Goal: Transaction & Acquisition: Purchase product/service

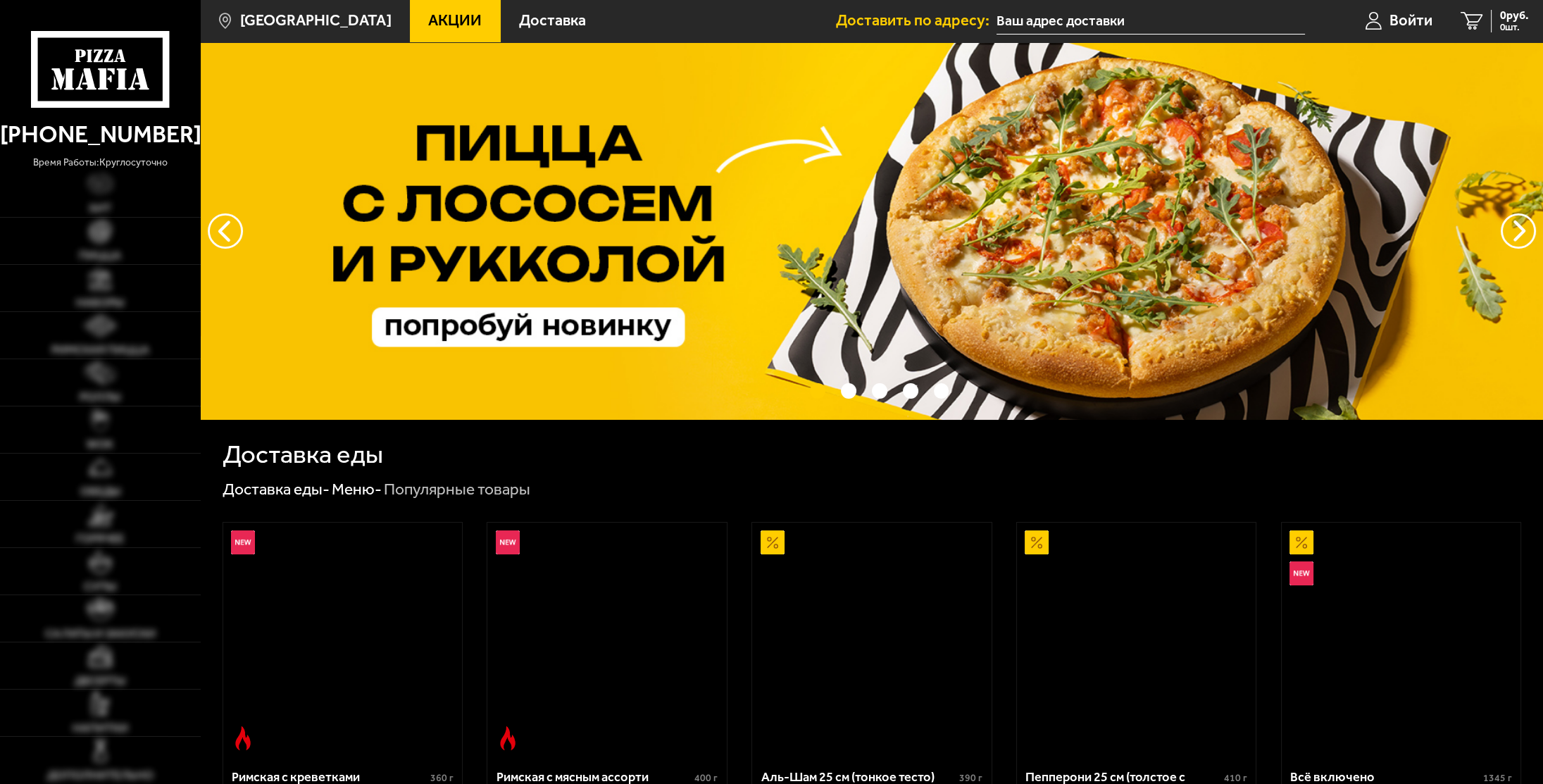
type input "[STREET_ADDRESS]"
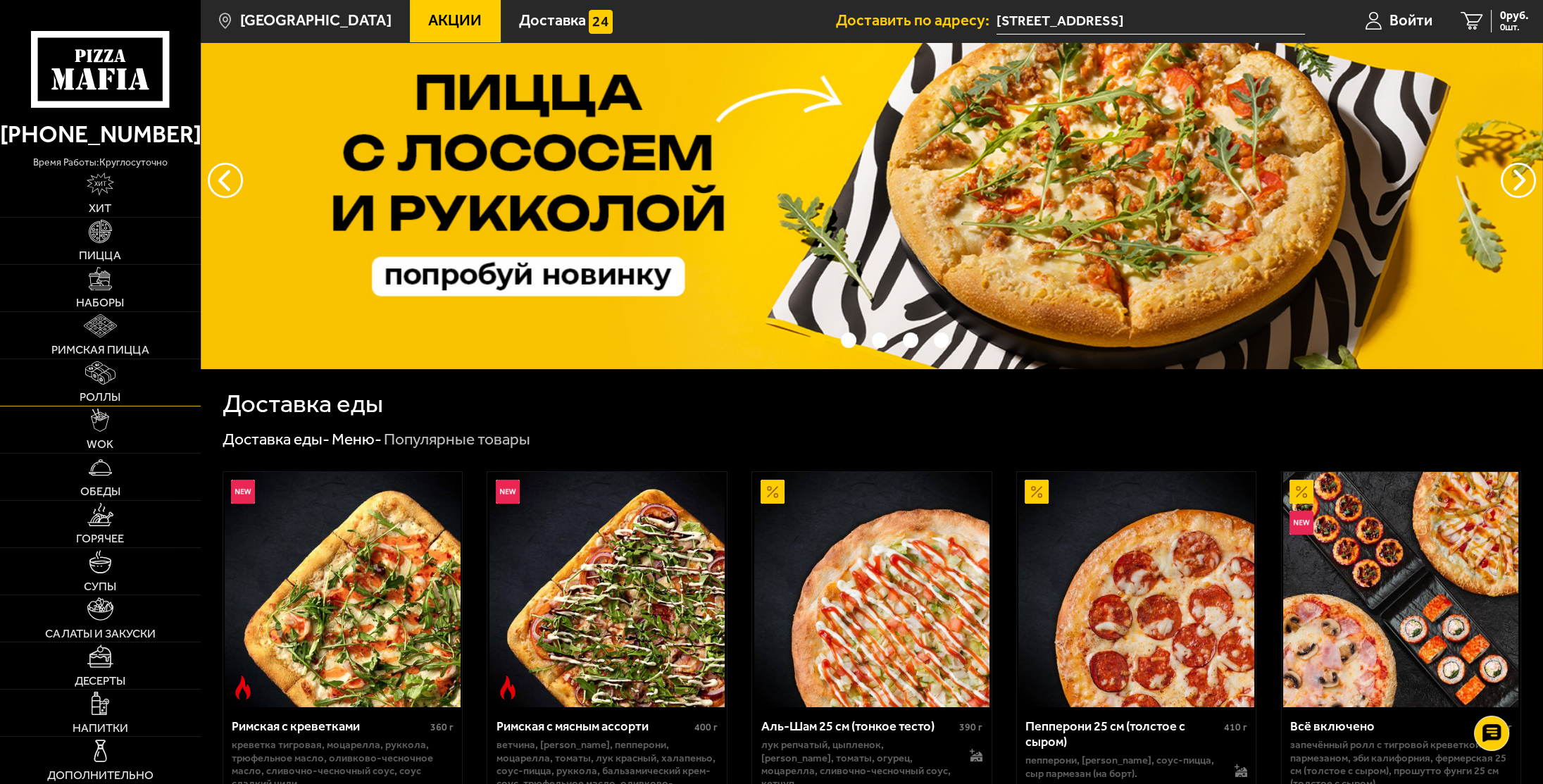
scroll to position [70, 0]
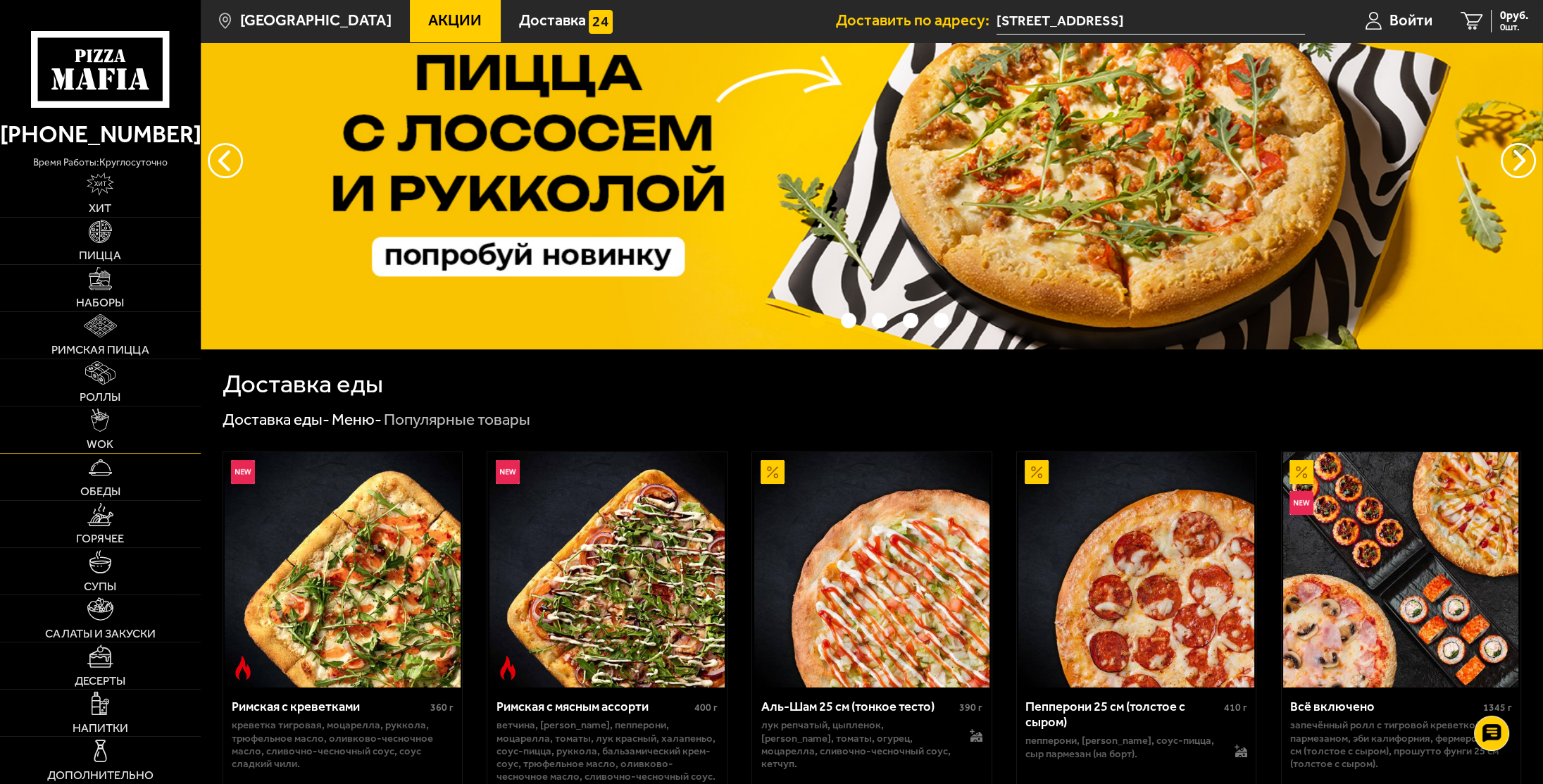
click at [103, 436] on link "WOK" at bounding box center [100, 429] width 201 height 47
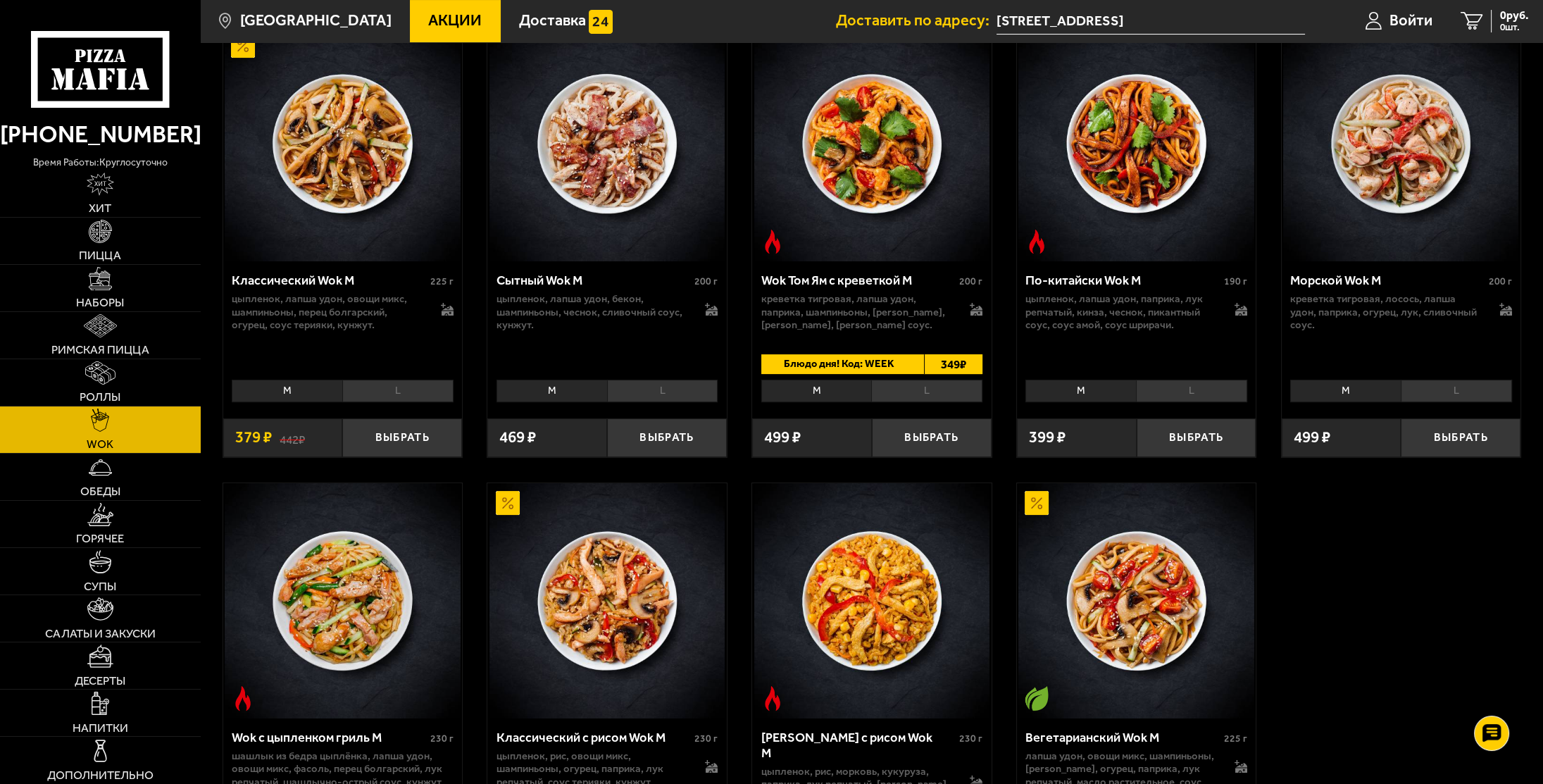
scroll to position [563, 0]
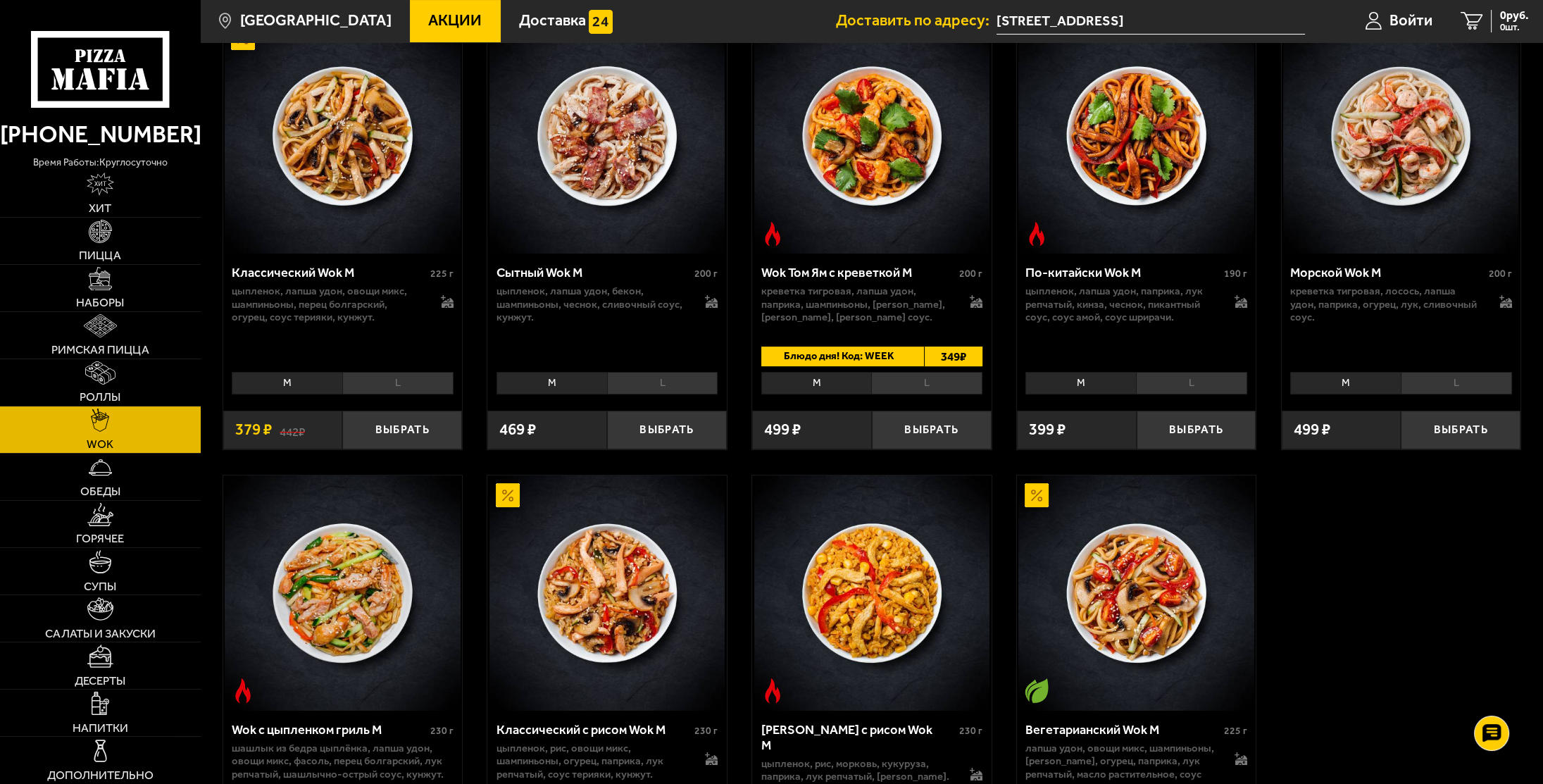
click at [678, 386] on li "L" at bounding box center [662, 383] width 111 height 23
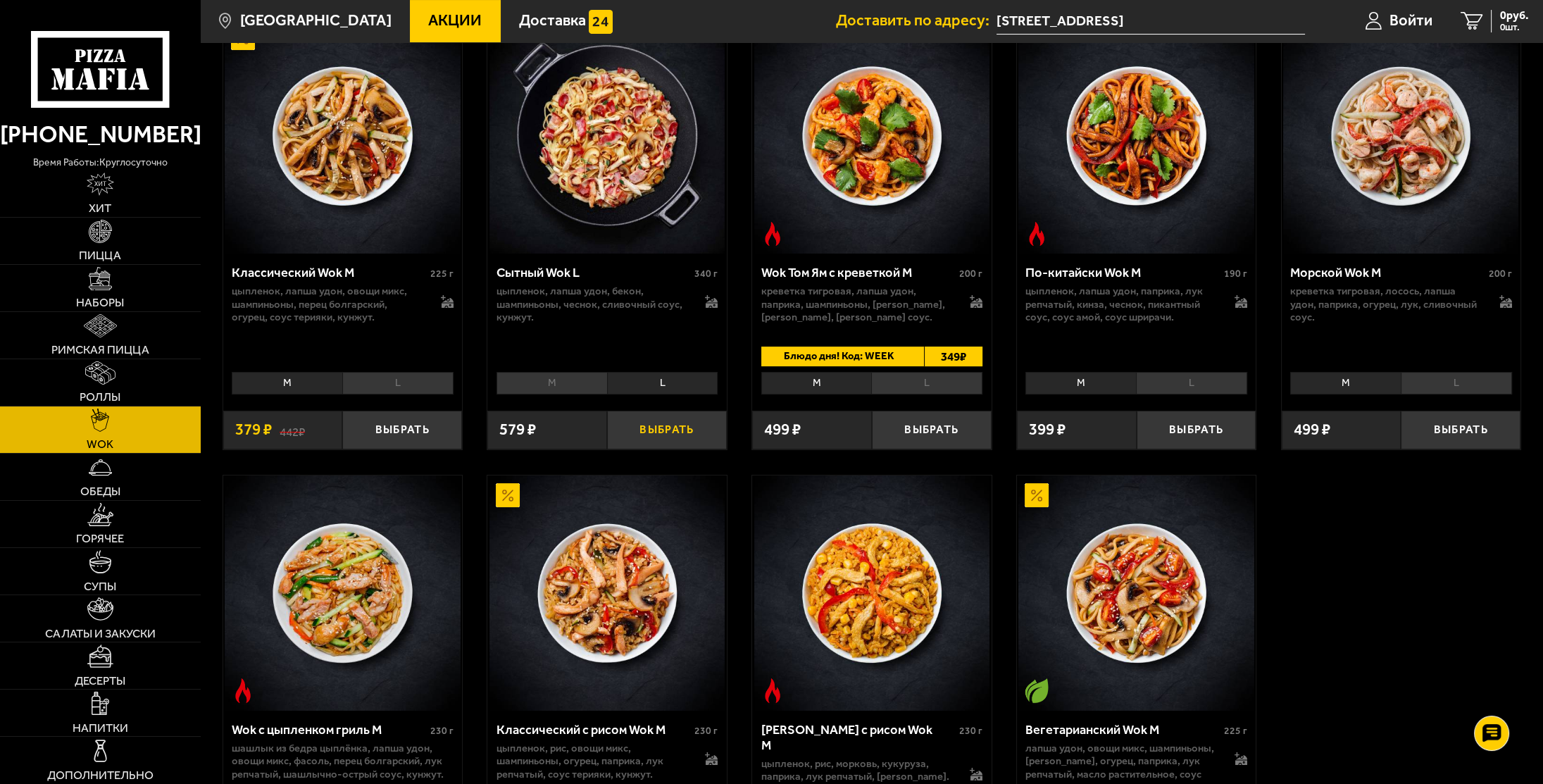
click at [661, 427] on button "Выбрать" at bounding box center [667, 430] width 120 height 39
click at [105, 336] on img at bounding box center [100, 325] width 33 height 23
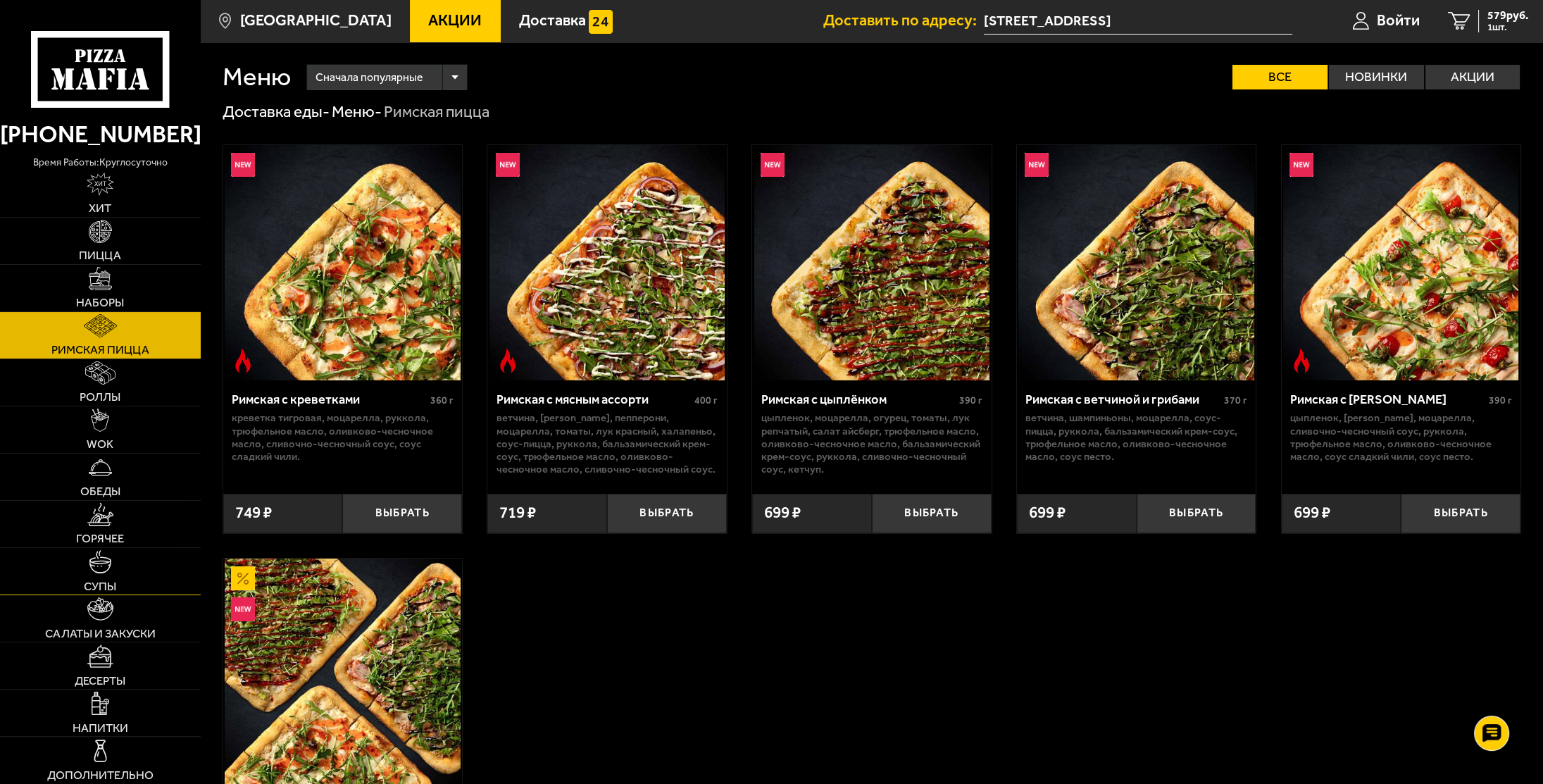
click at [99, 574] on link "Супы" at bounding box center [100, 571] width 201 height 47
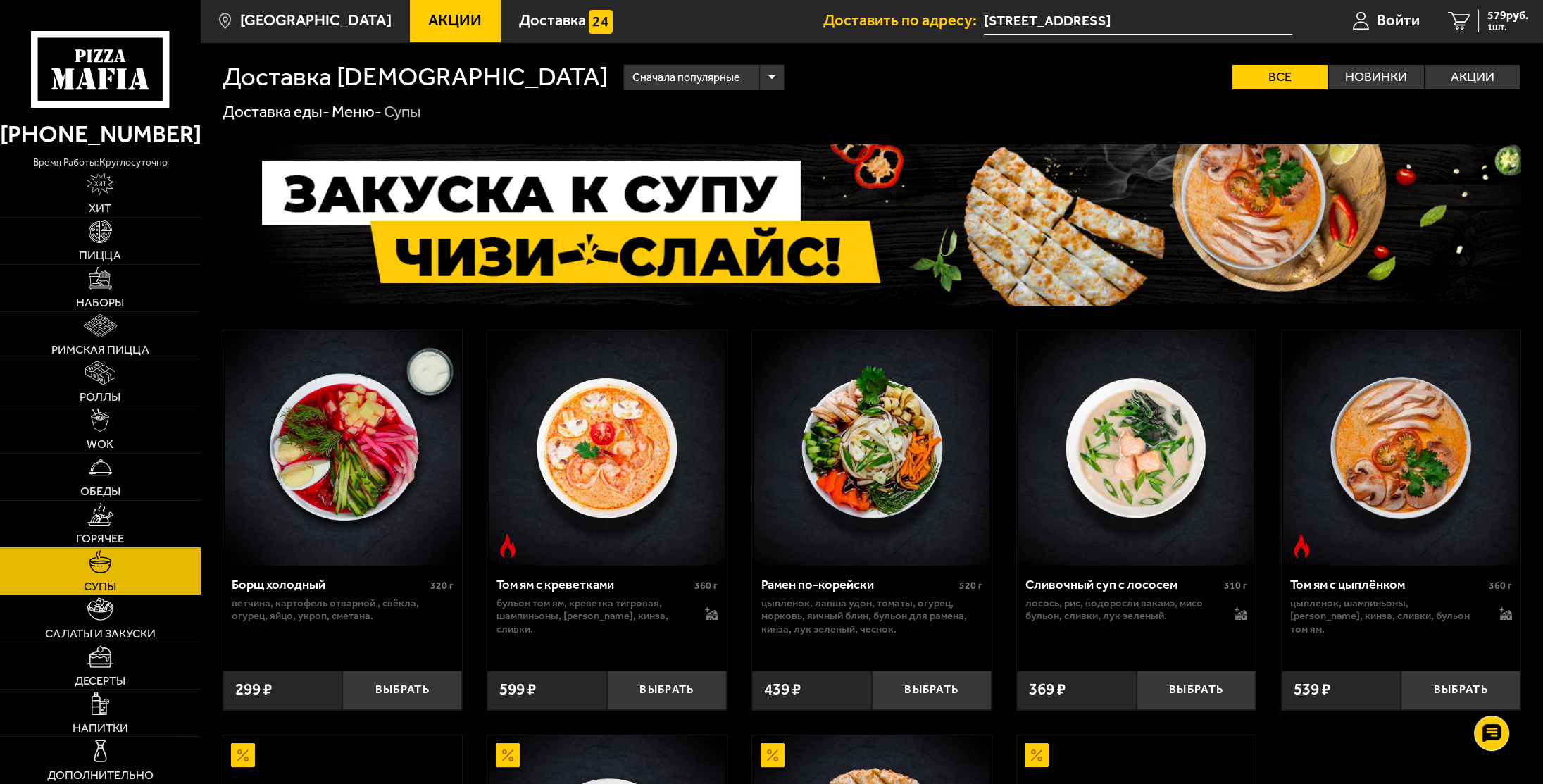
drag, startPoint x: 141, startPoint y: 521, endPoint x: 128, endPoint y: 526, distance: 13.9
click at [140, 521] on link "Горячее" at bounding box center [100, 523] width 201 height 47
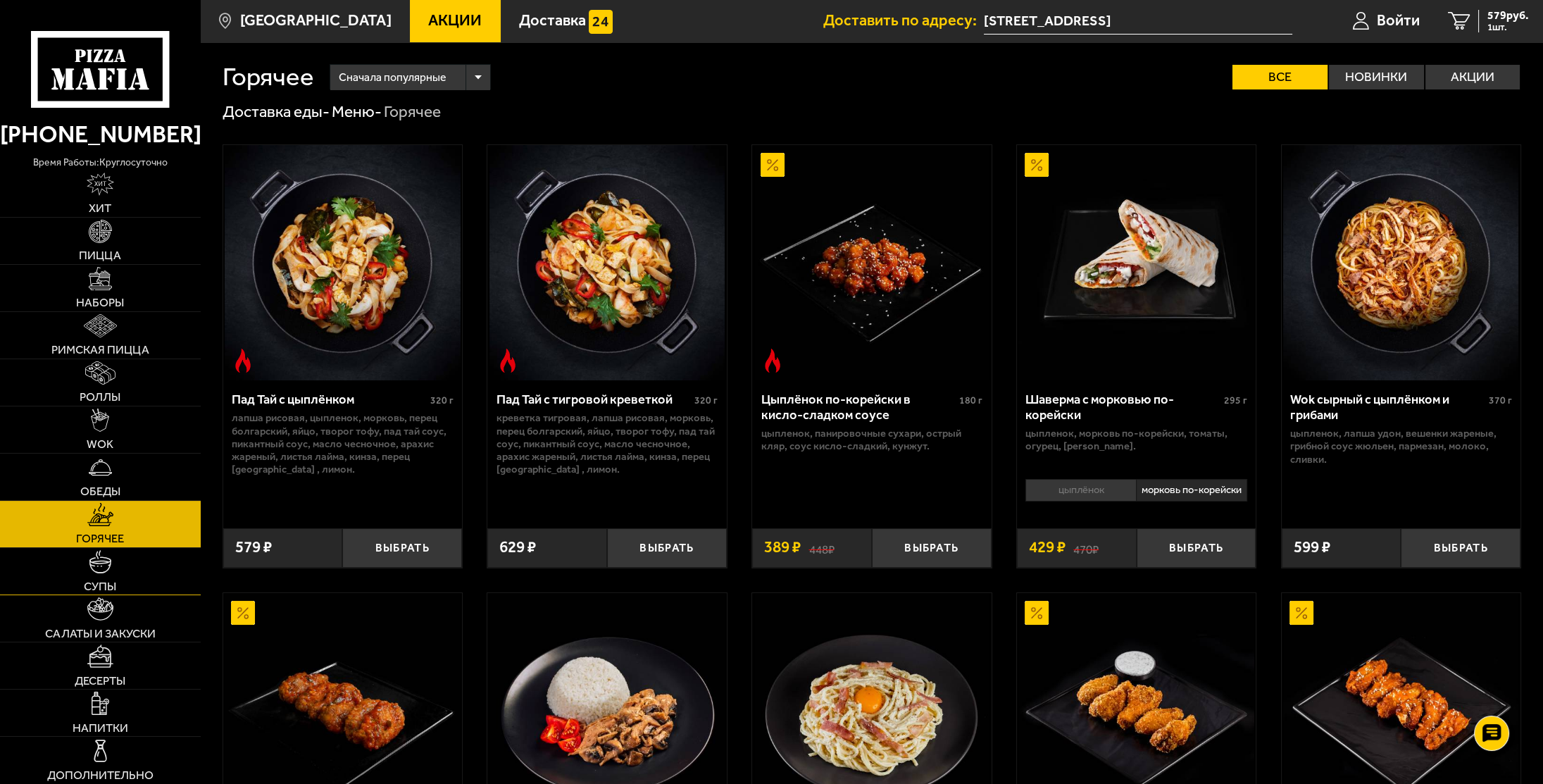
click at [76, 588] on link "Супы" at bounding box center [100, 571] width 201 height 47
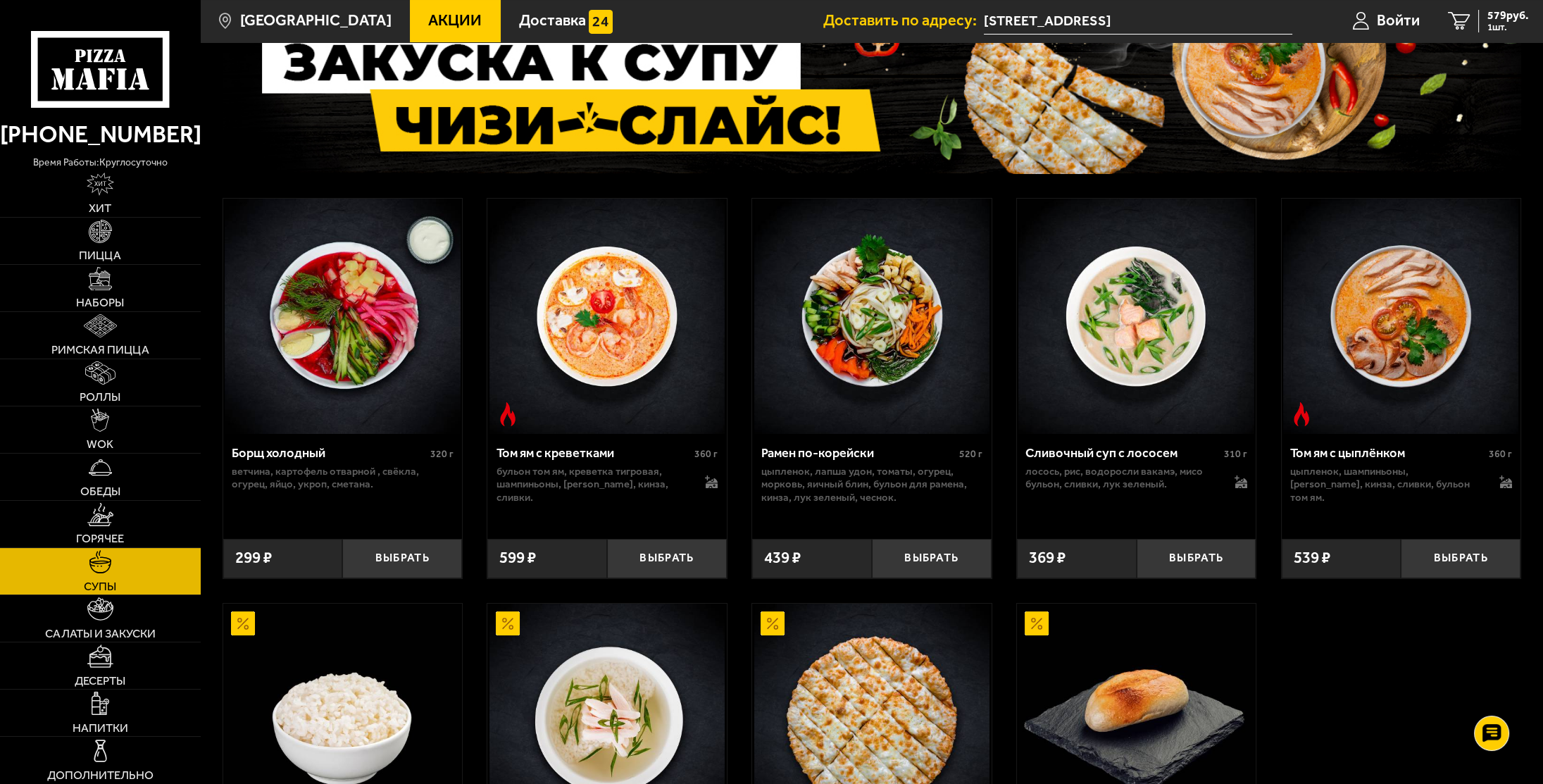
scroll to position [141, 0]
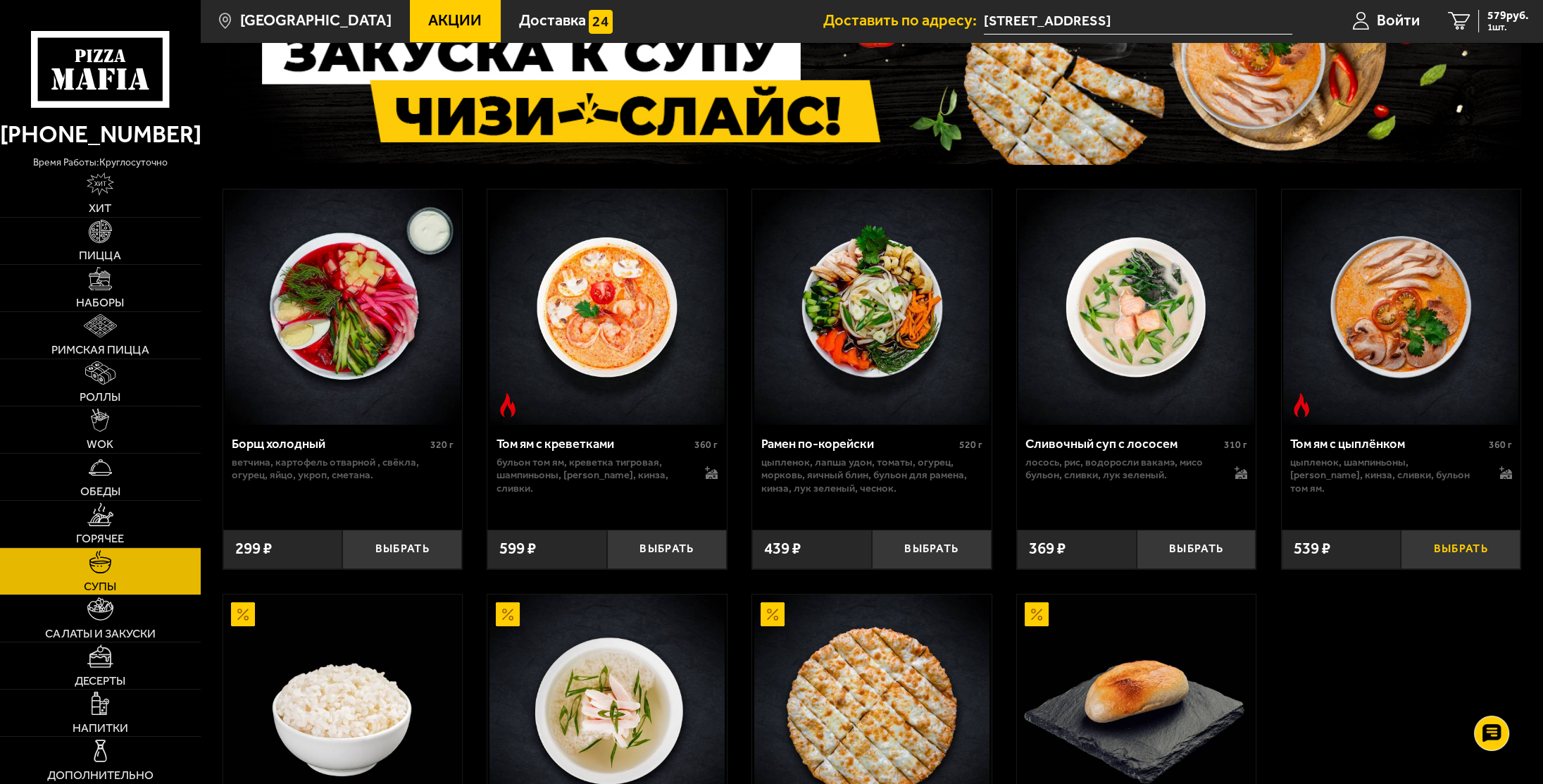
click at [1468, 549] on button "Выбрать" at bounding box center [1460, 549] width 120 height 39
click at [95, 611] on img at bounding box center [100, 608] width 27 height 23
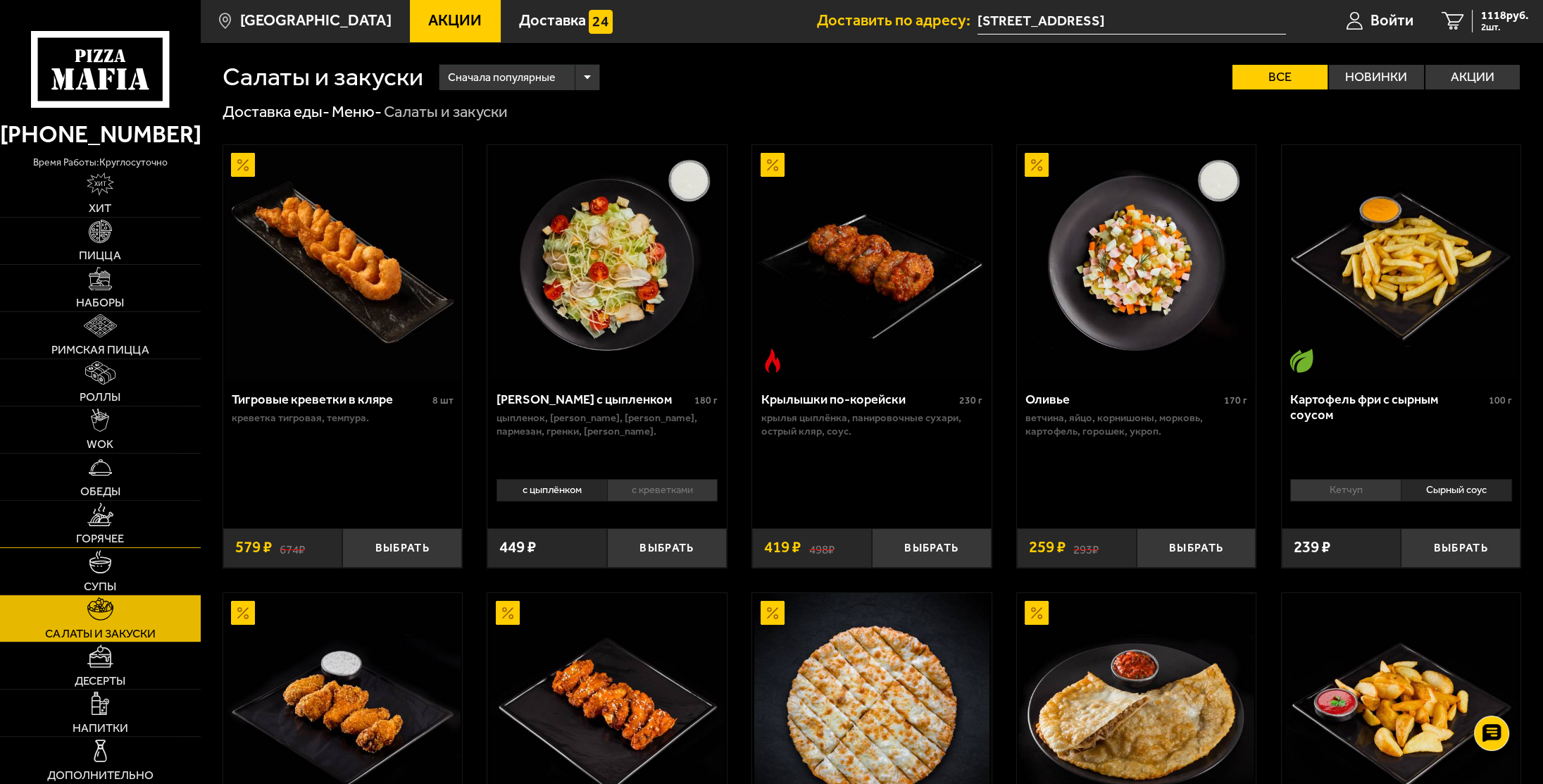
click at [97, 535] on span "Горячее" at bounding box center [100, 538] width 48 height 12
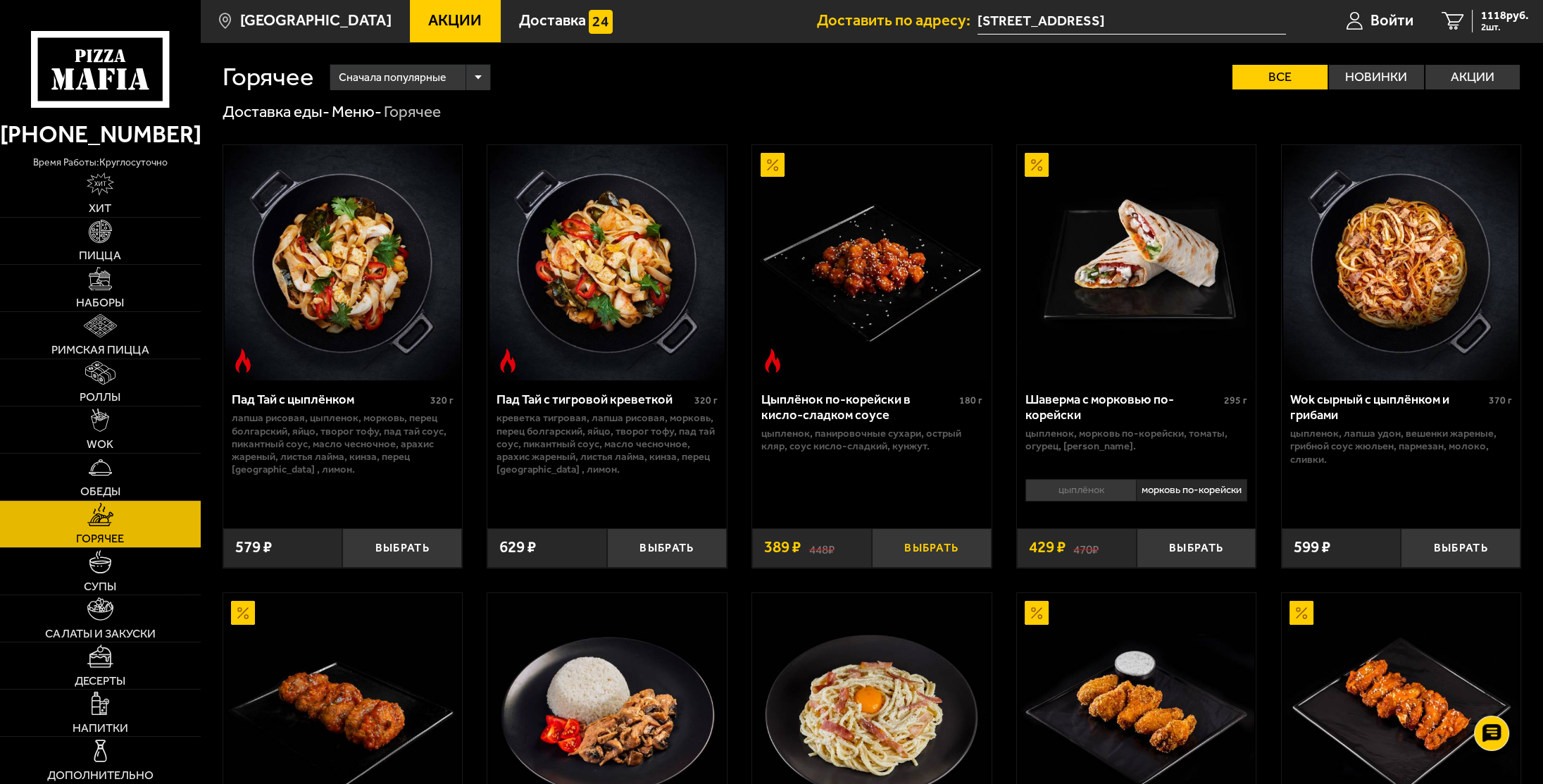
click at [941, 560] on button "Выбрать" at bounding box center [932, 547] width 120 height 39
click at [1518, 20] on span "1507 руб." at bounding box center [1505, 15] width 48 height 11
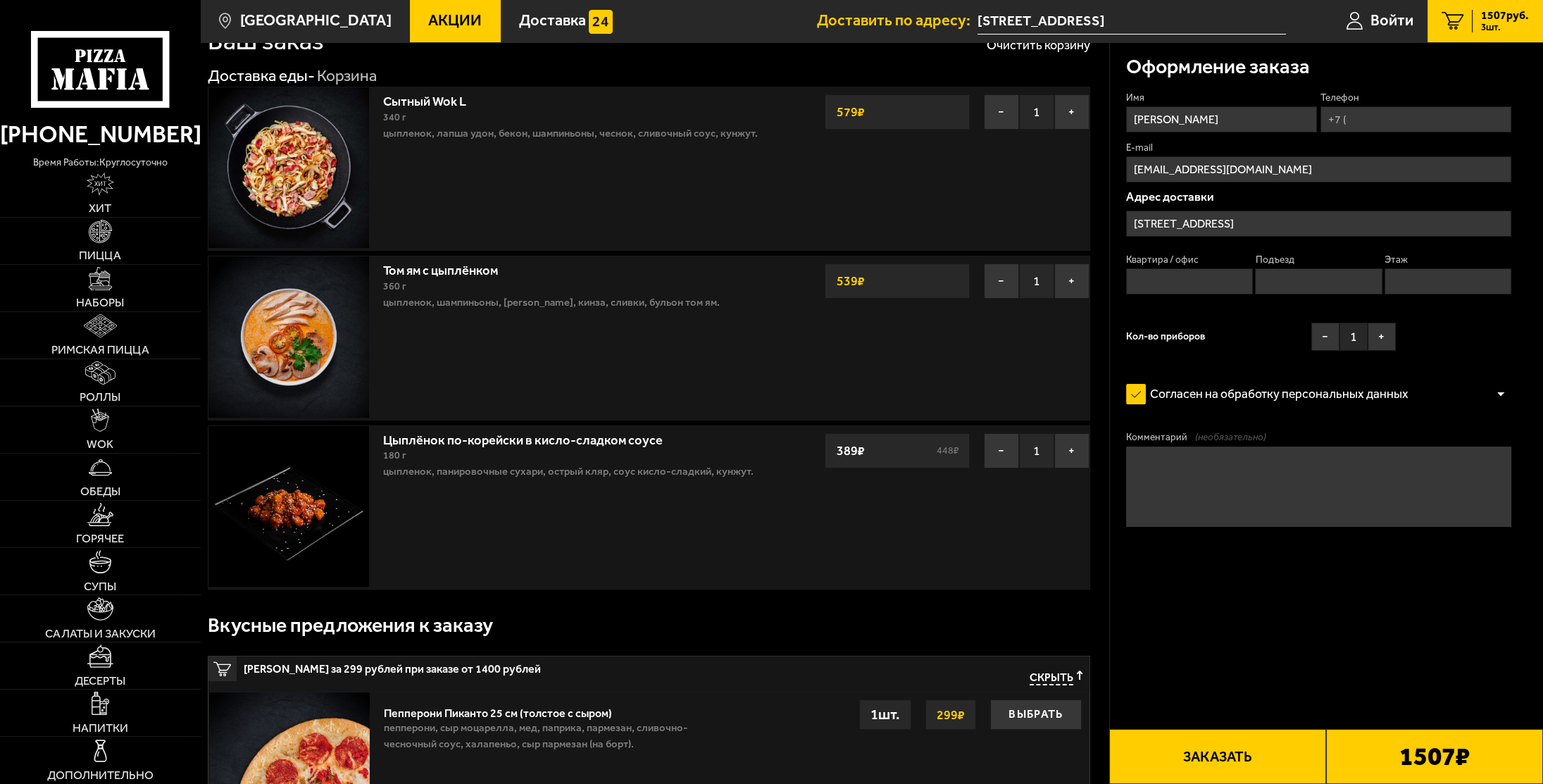
scroll to position [70, 0]
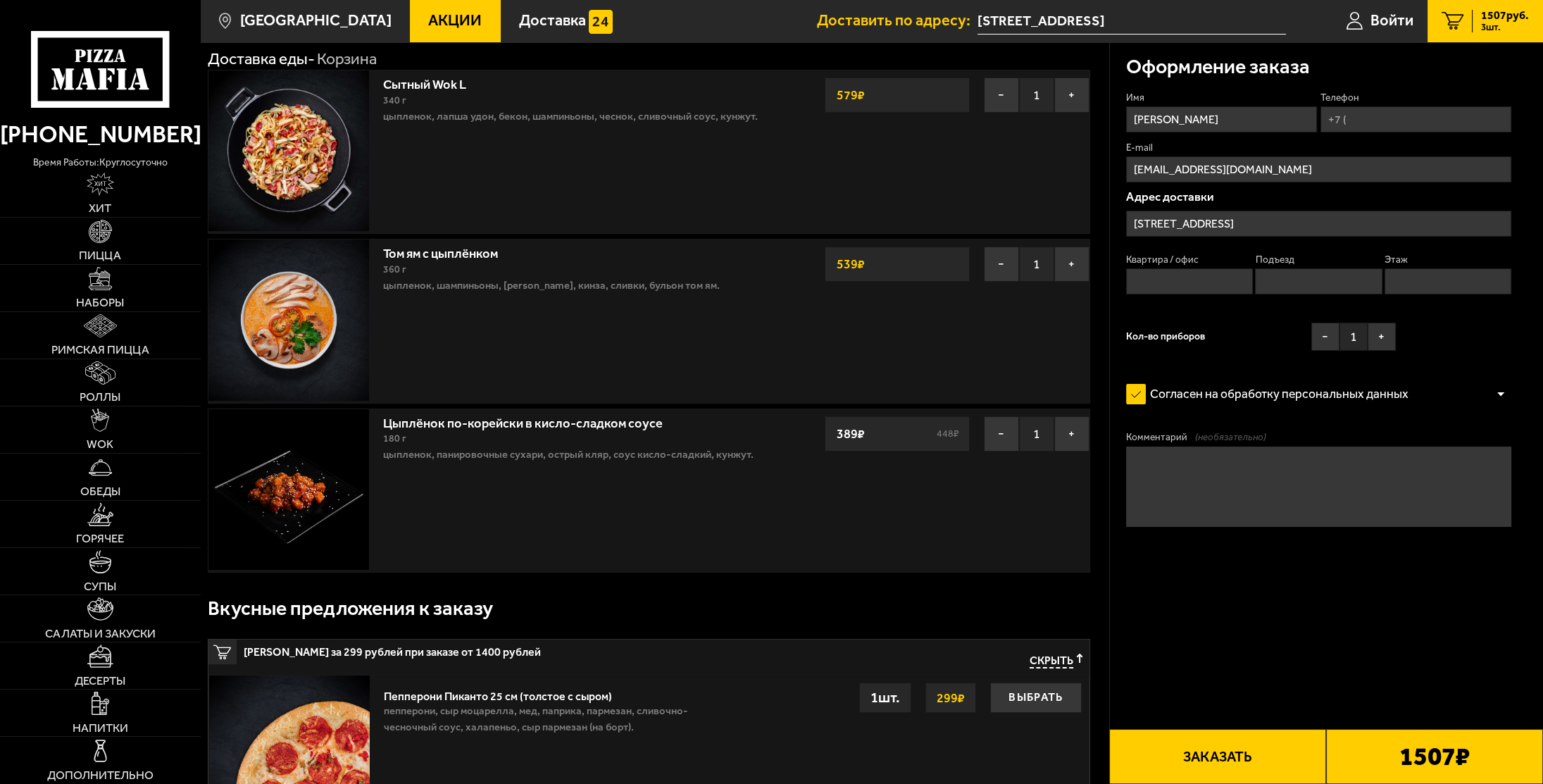
click at [1223, 762] on button "Заказать" at bounding box center [1217, 756] width 217 height 55
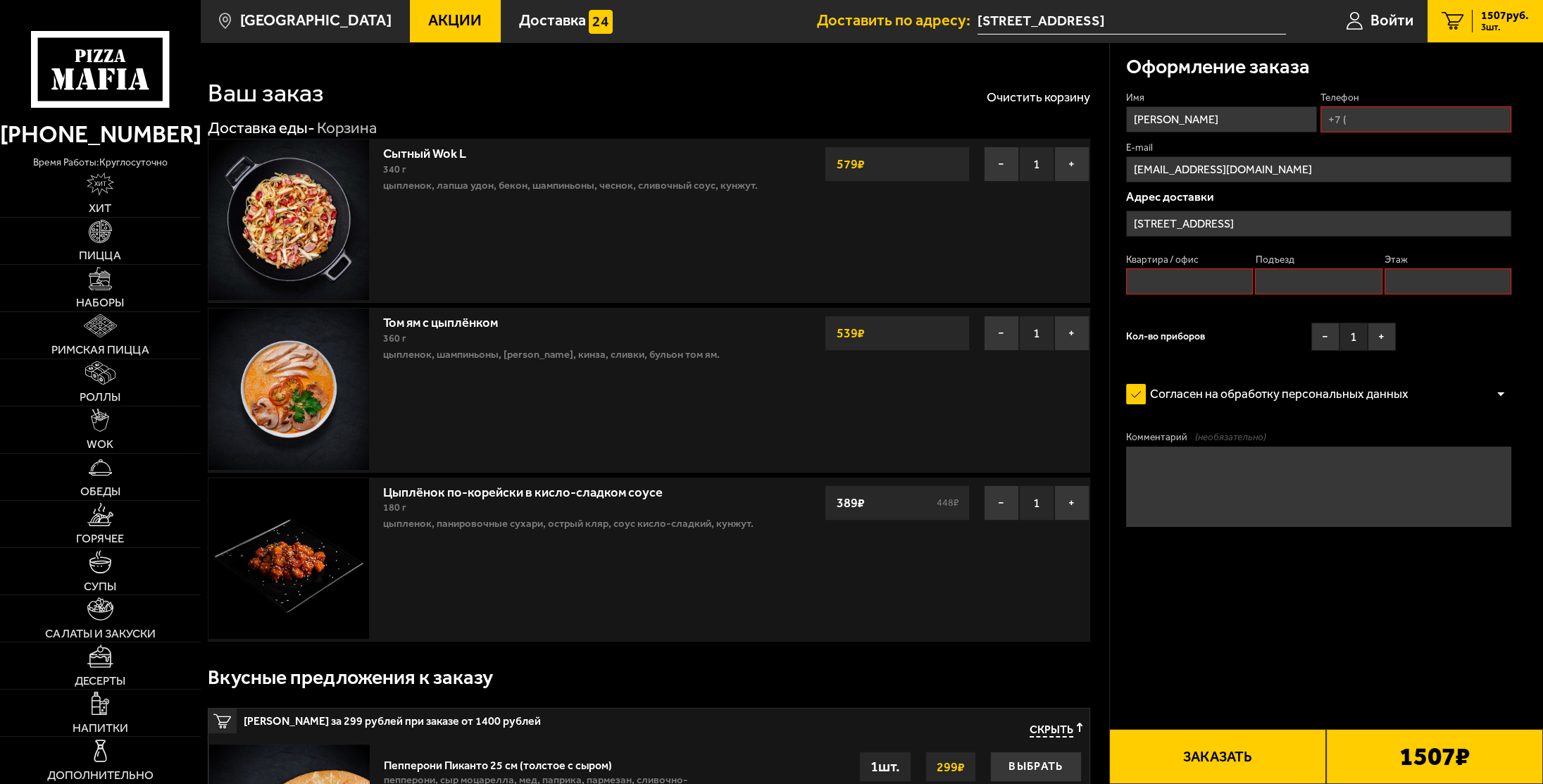
scroll to position [0, 0]
click at [1387, 122] on input "Телефон" at bounding box center [1415, 119] width 191 height 26
type input "[PHONE_NUMBER]"
type input "29"
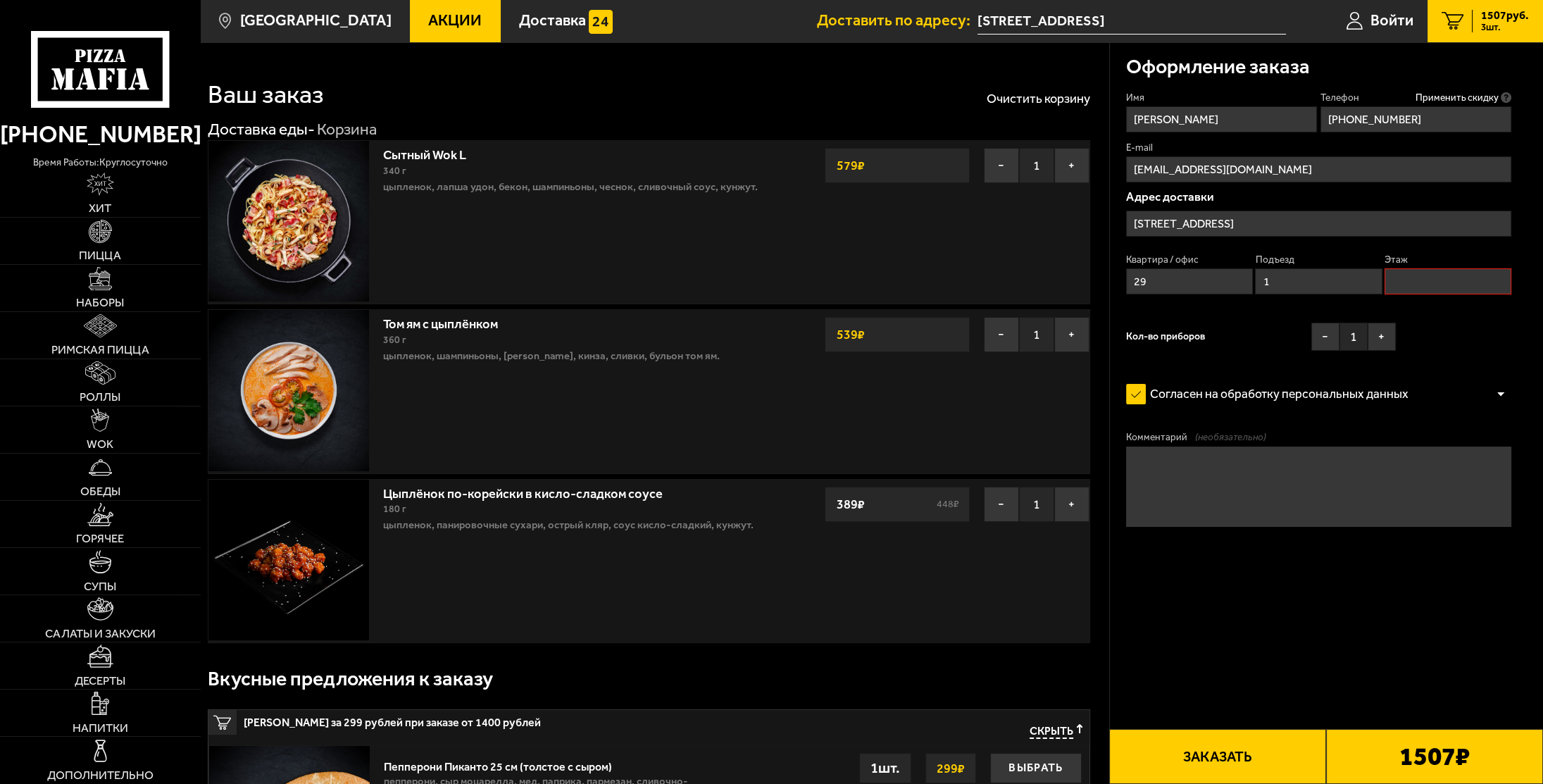
type input "1"
type input "6"
click at [1240, 764] on button "Заказать" at bounding box center [1217, 756] width 217 height 55
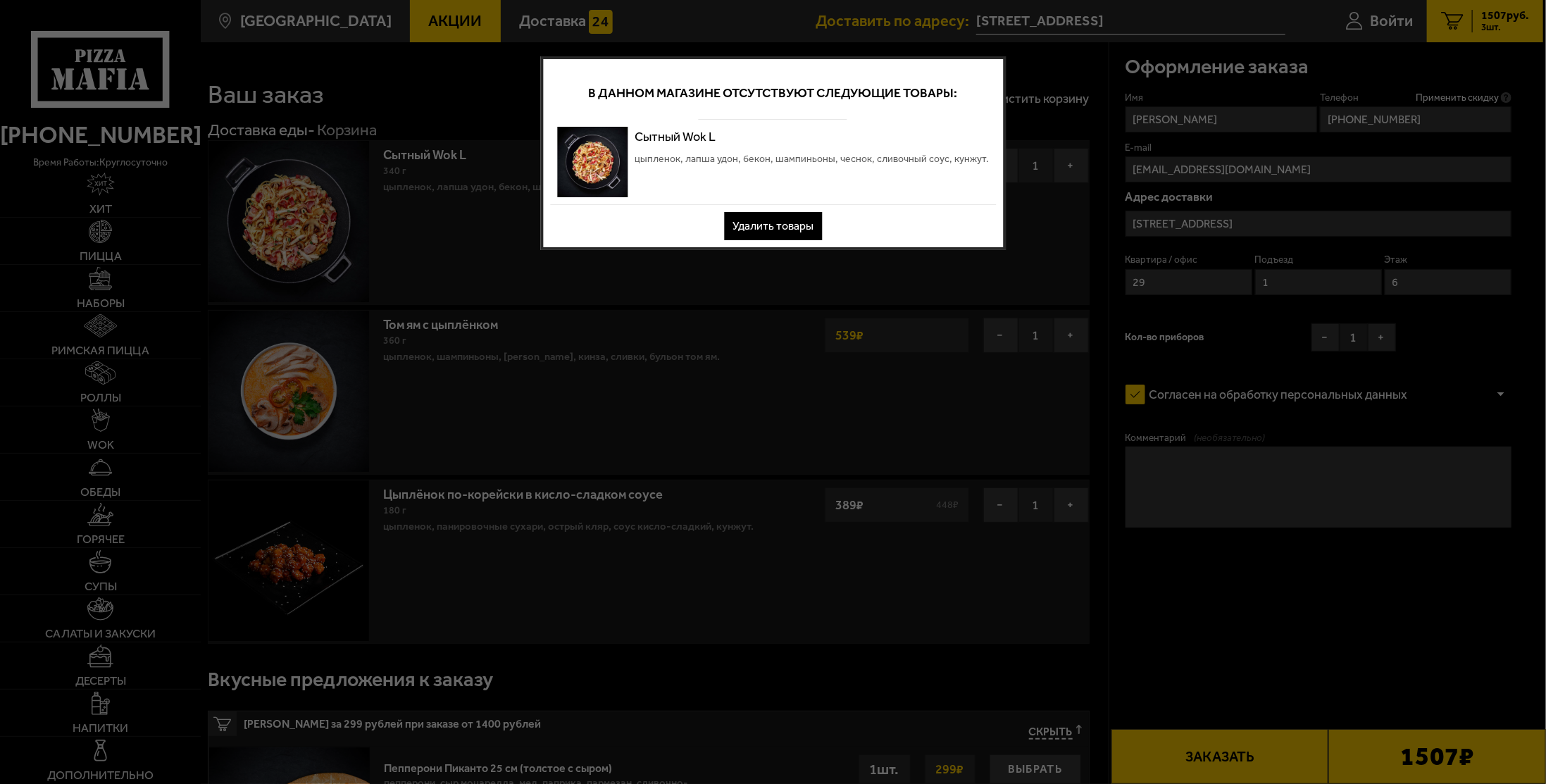
click at [786, 222] on button "Удалить товары" at bounding box center [773, 226] width 98 height 28
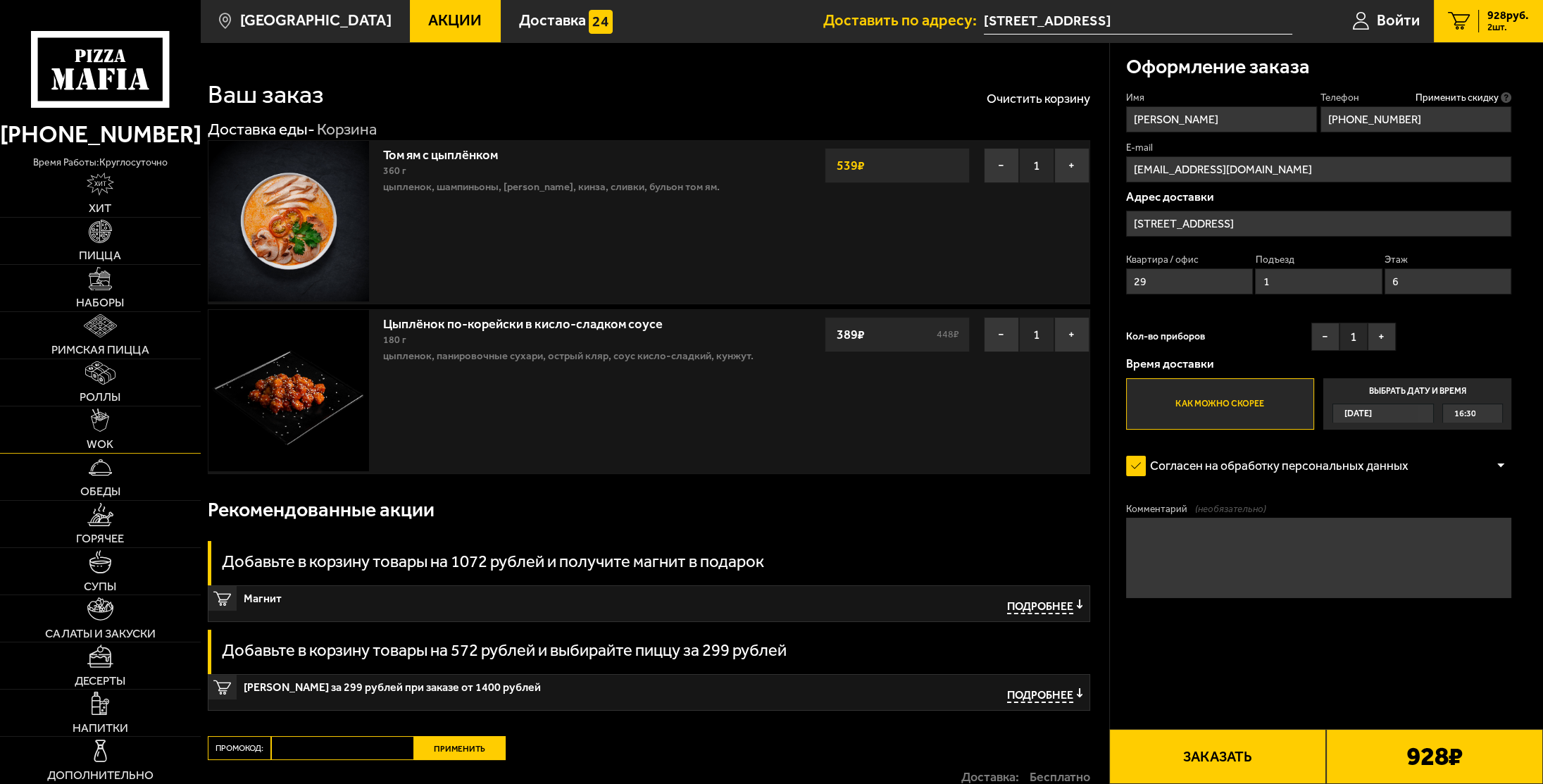
click at [100, 419] on img at bounding box center [100, 419] width 18 height 23
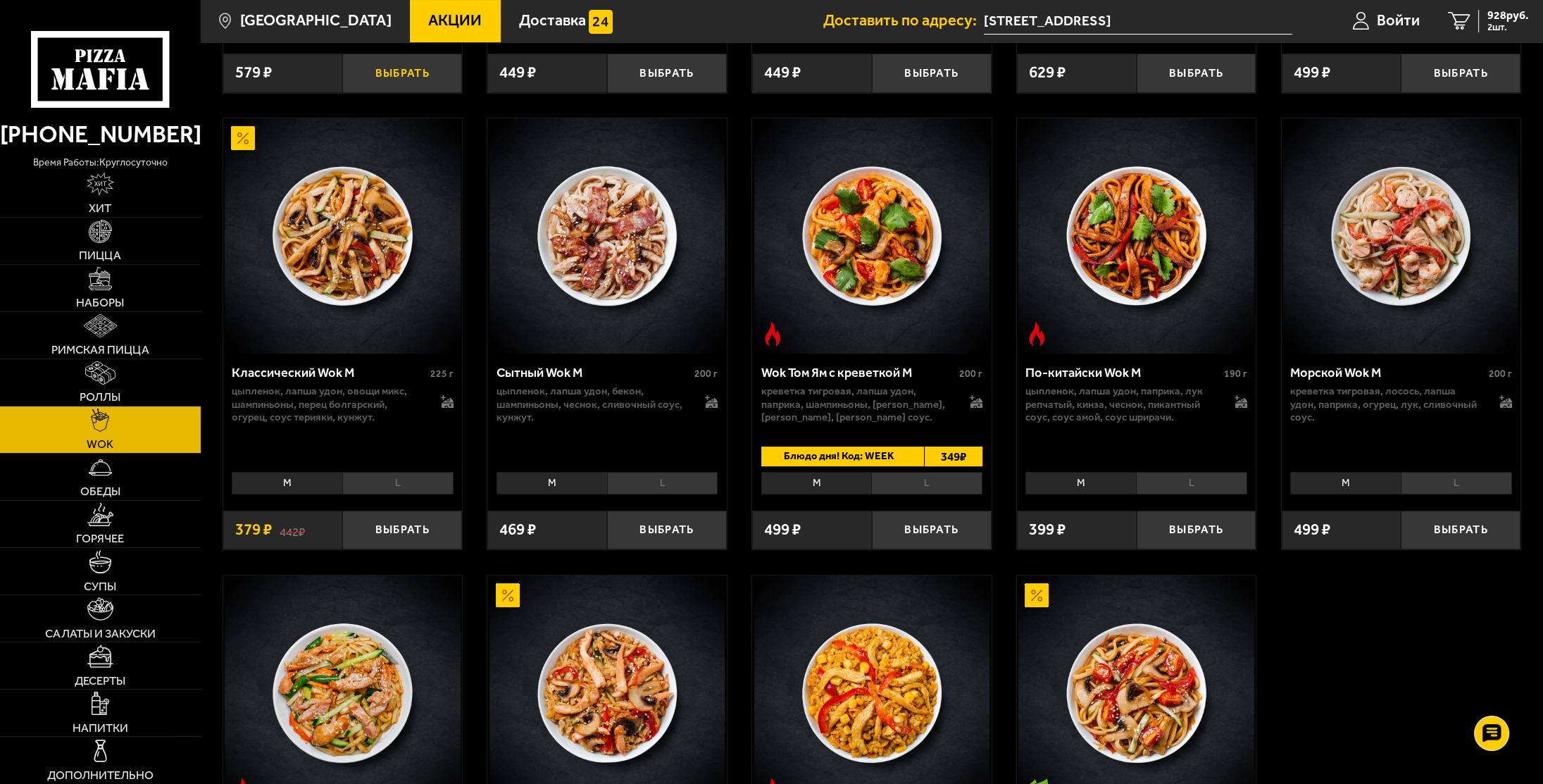
scroll to position [493, 0]
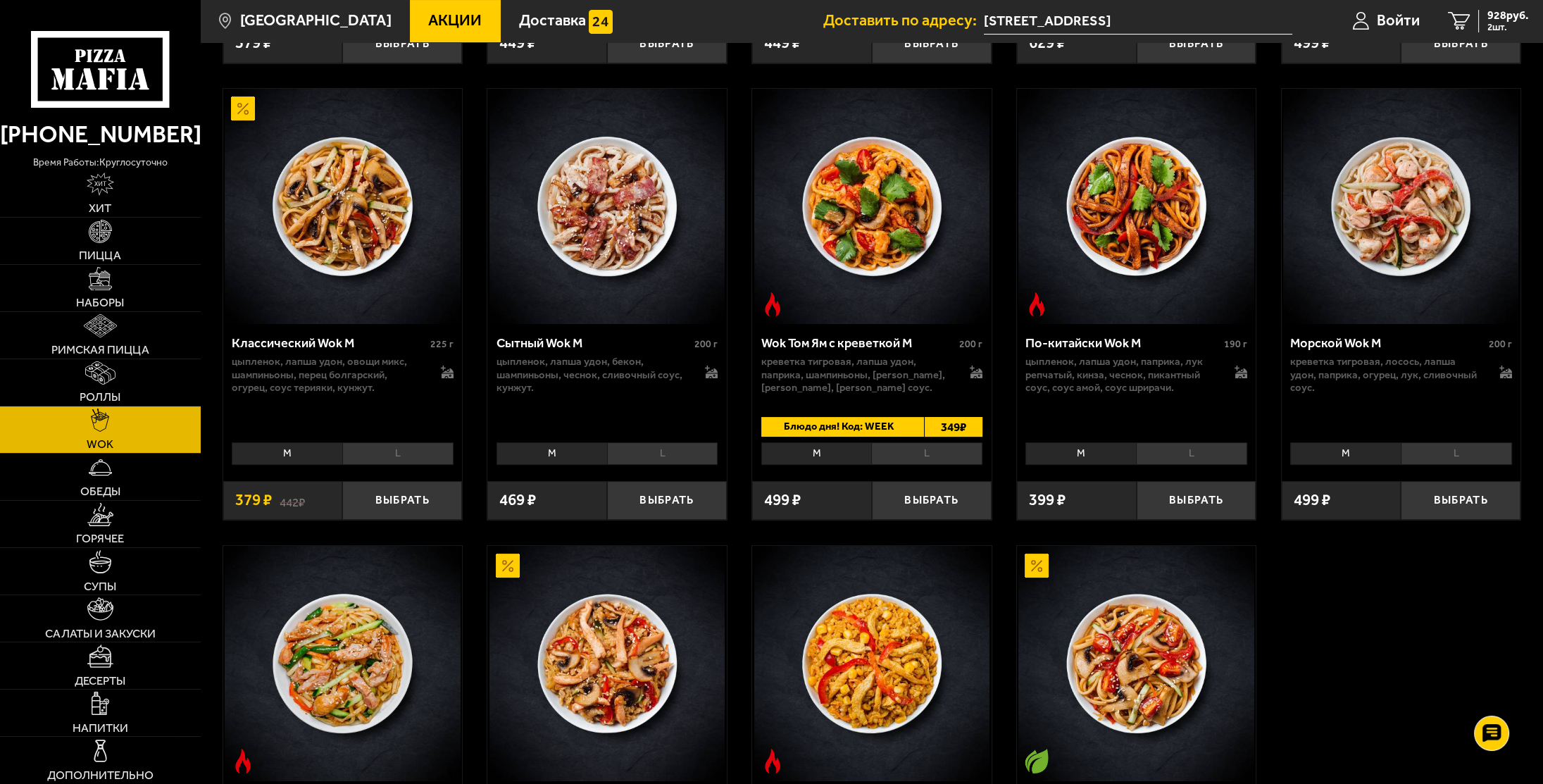
click at [681, 453] on li "L" at bounding box center [662, 453] width 111 height 23
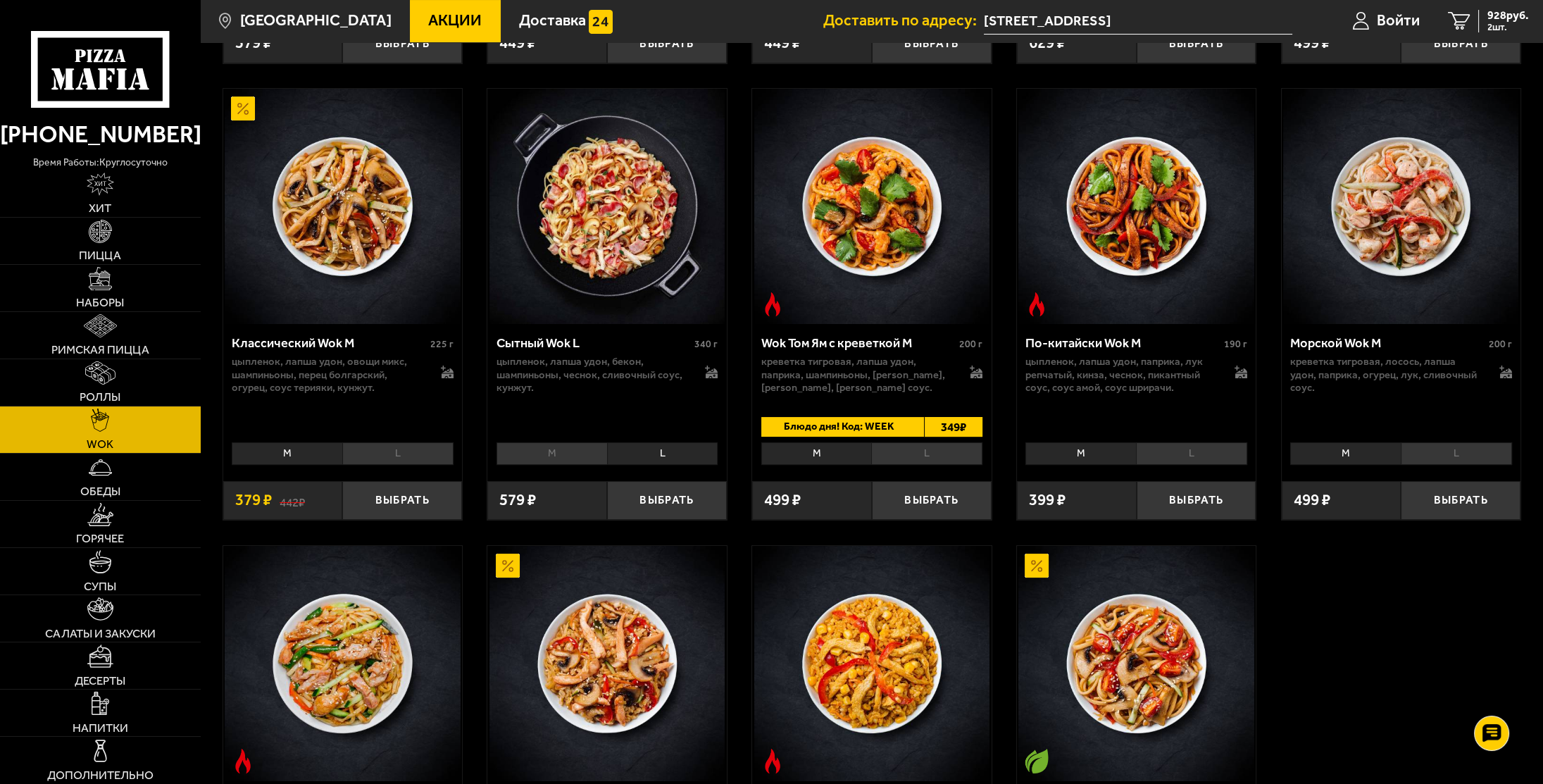
click at [557, 449] on li "M" at bounding box center [551, 453] width 111 height 23
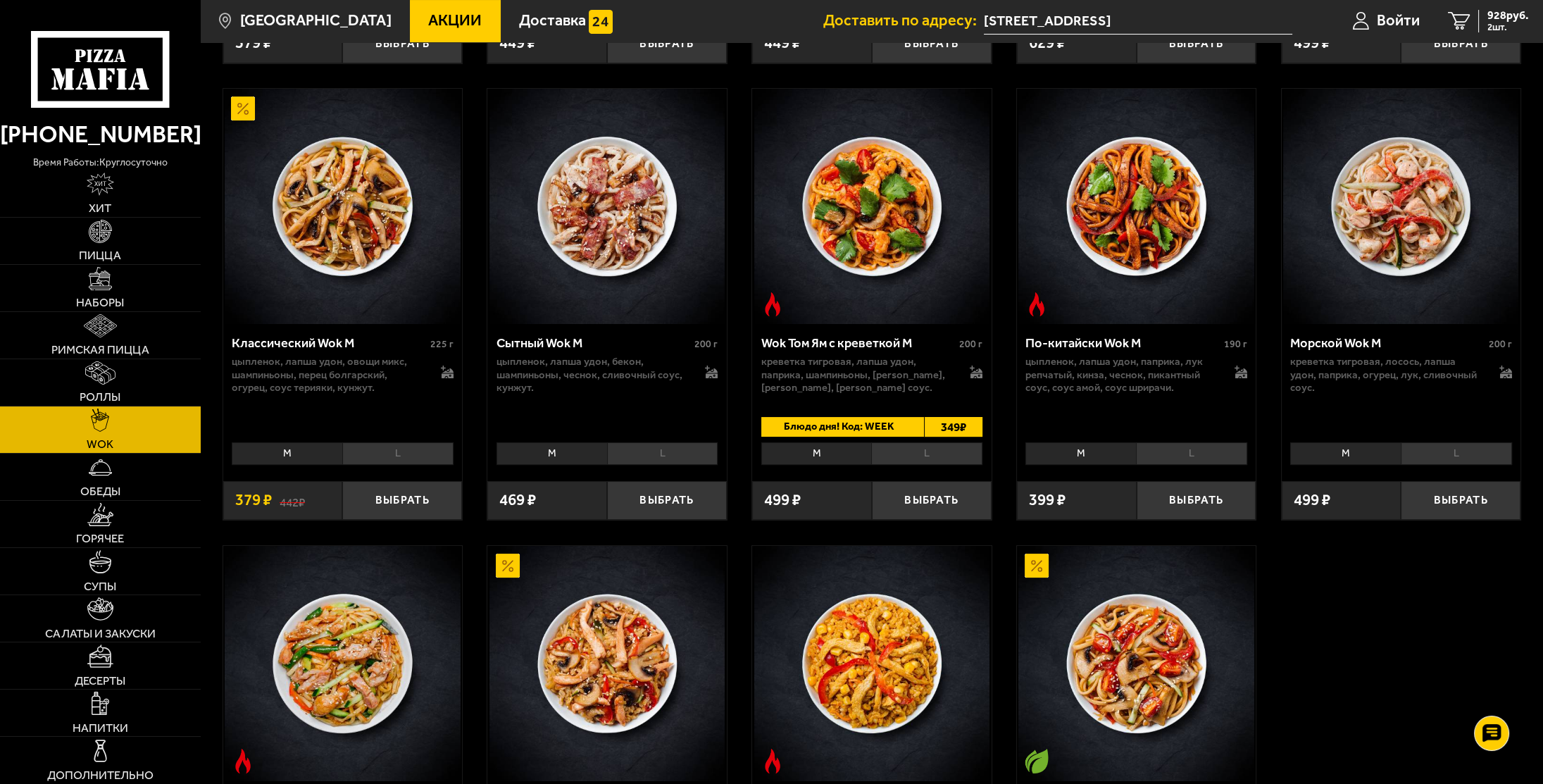
click at [667, 453] on li "L" at bounding box center [662, 453] width 111 height 23
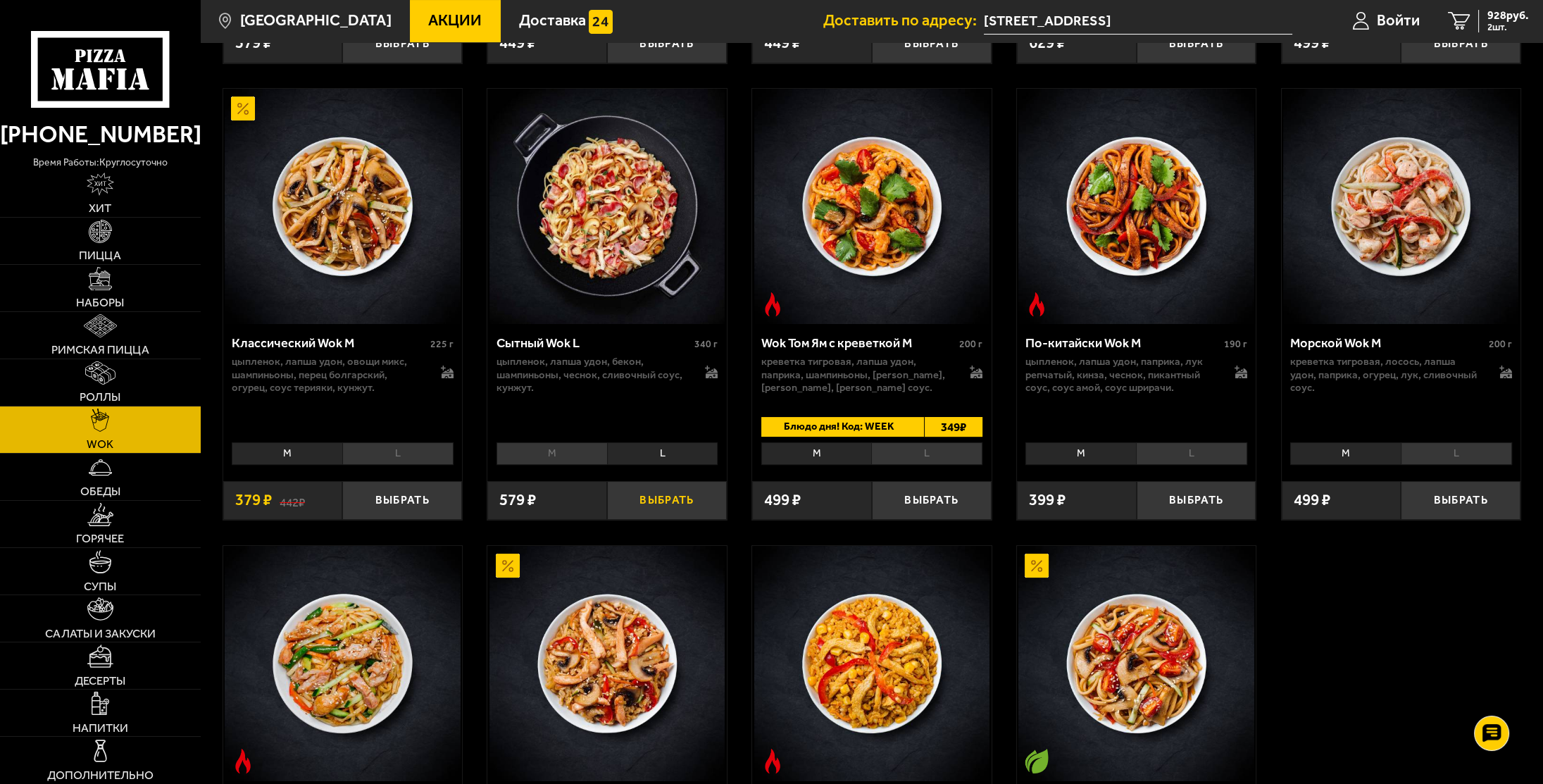
click at [679, 507] on button "Выбрать" at bounding box center [667, 500] width 120 height 39
click at [1497, 18] on span "1507 руб." at bounding box center [1505, 15] width 48 height 11
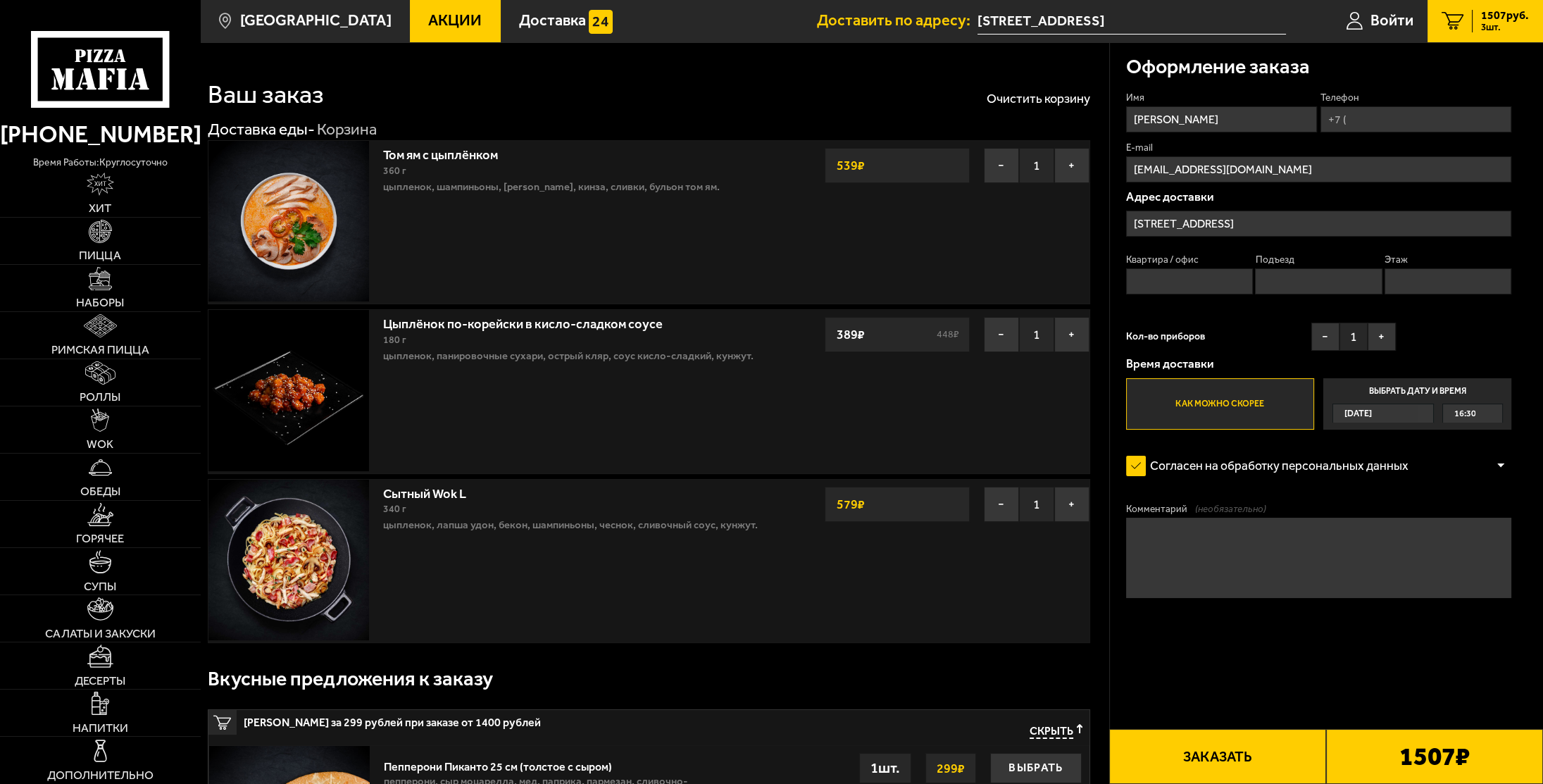
click at [1214, 745] on button "Заказать" at bounding box center [1217, 756] width 217 height 55
click at [1429, 123] on input "Телефон" at bounding box center [1415, 119] width 191 height 26
type input "[PHONE_NUMBER]"
type input "29"
type input "1"
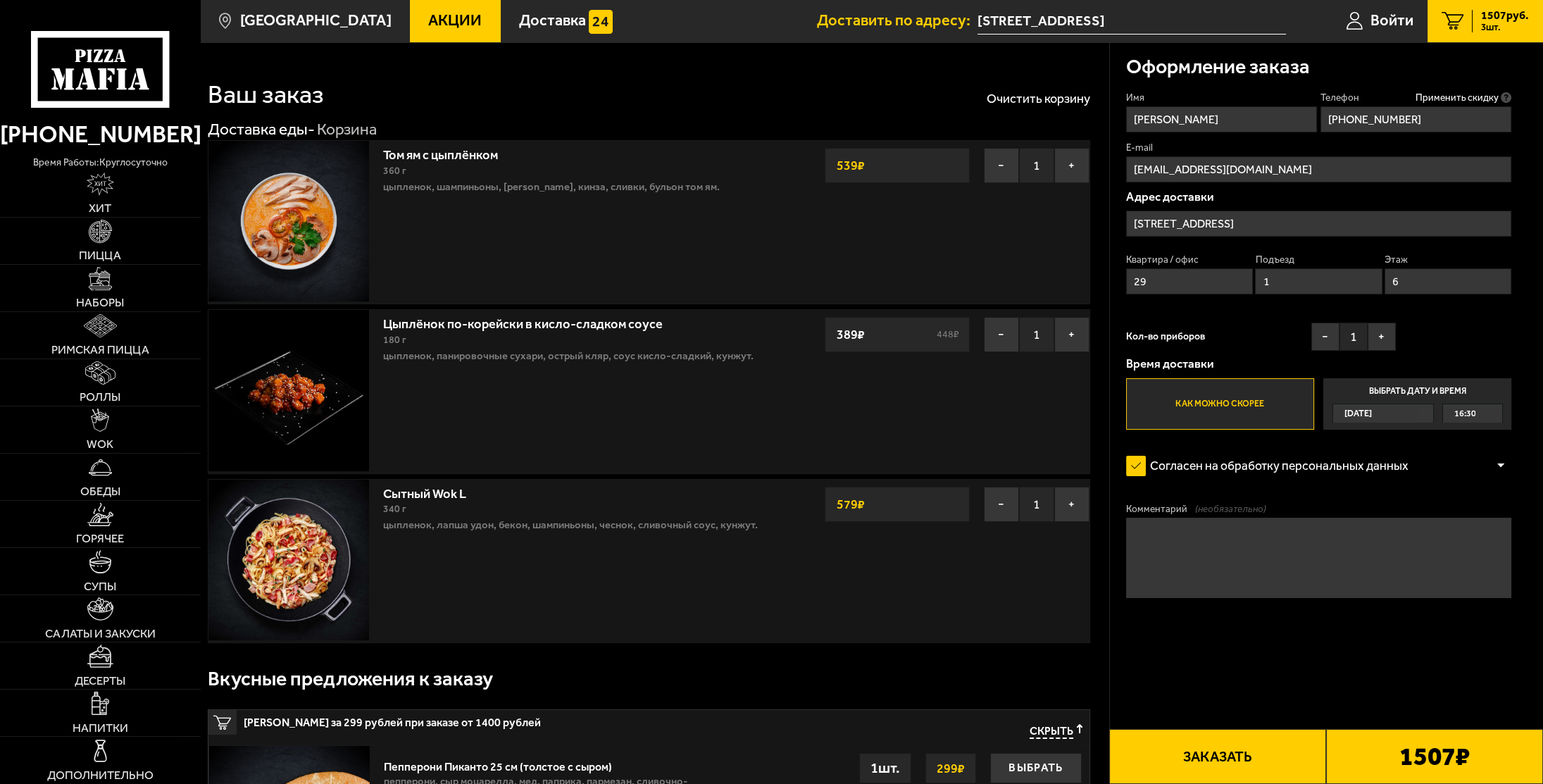
type input "6"
click at [1241, 743] on button "Заказать" at bounding box center [1217, 756] width 217 height 55
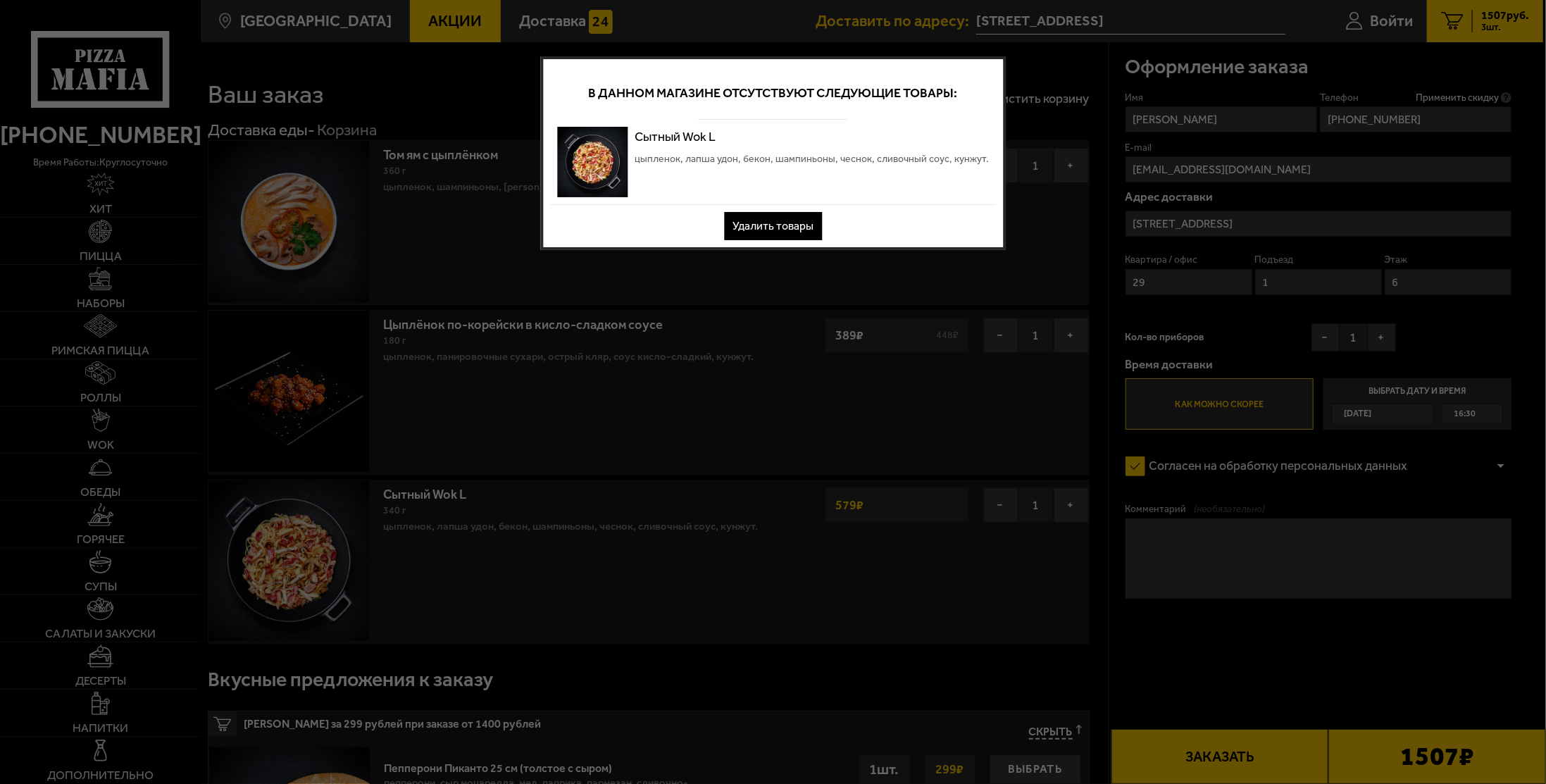
click at [797, 227] on button "Удалить товары" at bounding box center [773, 226] width 98 height 28
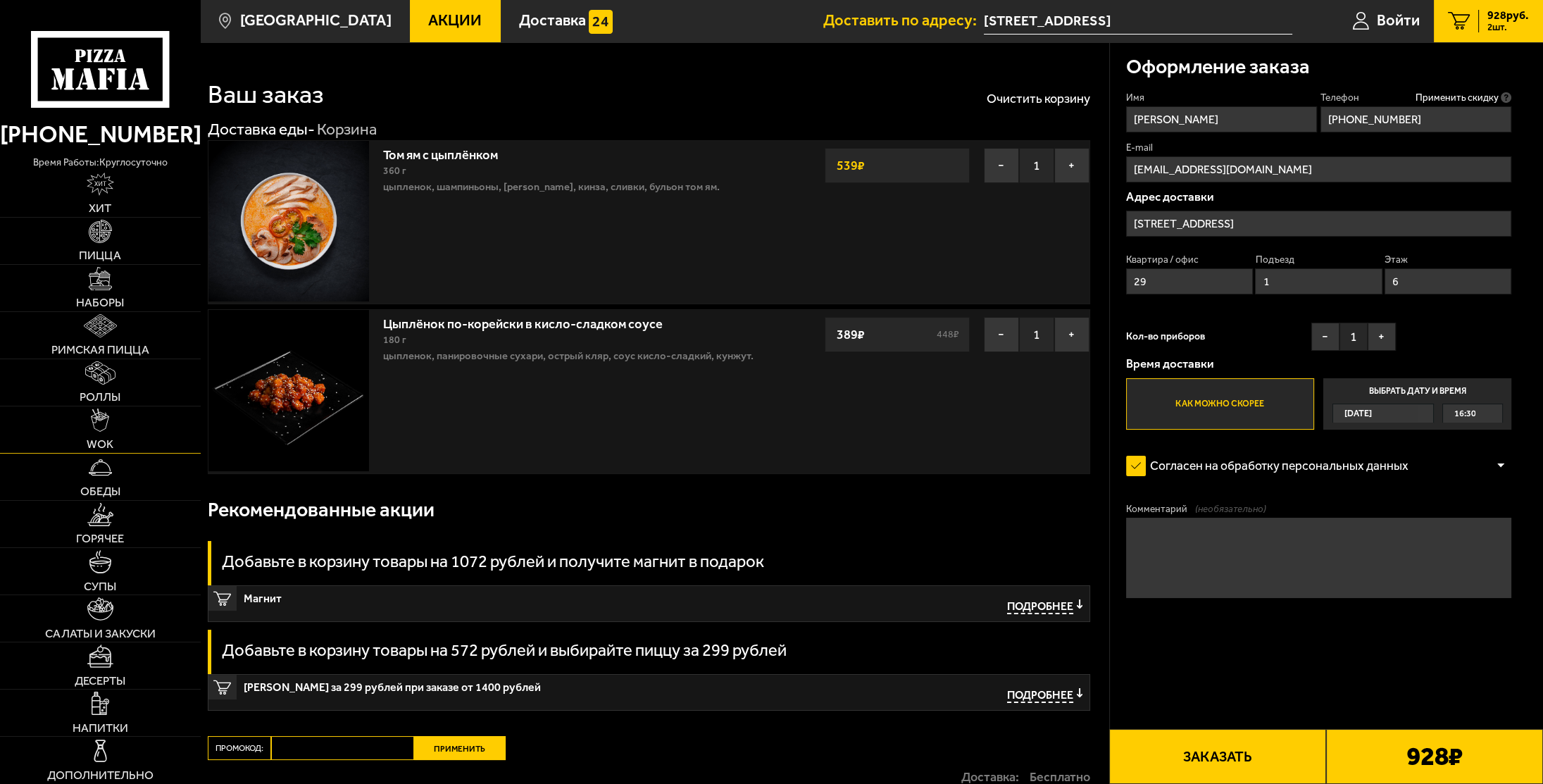
click at [93, 436] on link "WOK" at bounding box center [100, 429] width 201 height 47
